Goal: Task Accomplishment & Management: Use online tool/utility

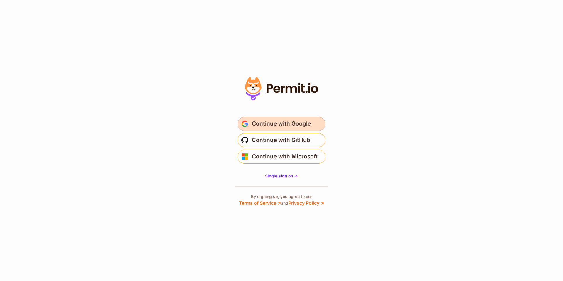
click at [289, 121] on span "Continue with Google" at bounding box center [281, 123] width 59 height 9
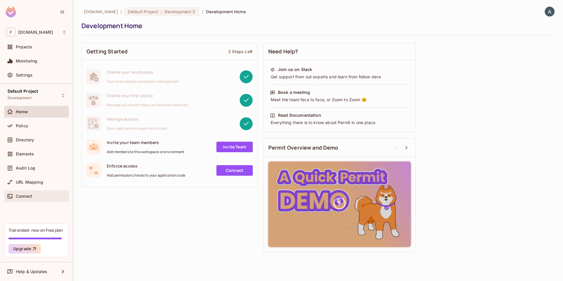
click at [27, 195] on span "Connect" at bounding box center [24, 196] width 16 height 5
